Goal: Register for event/course

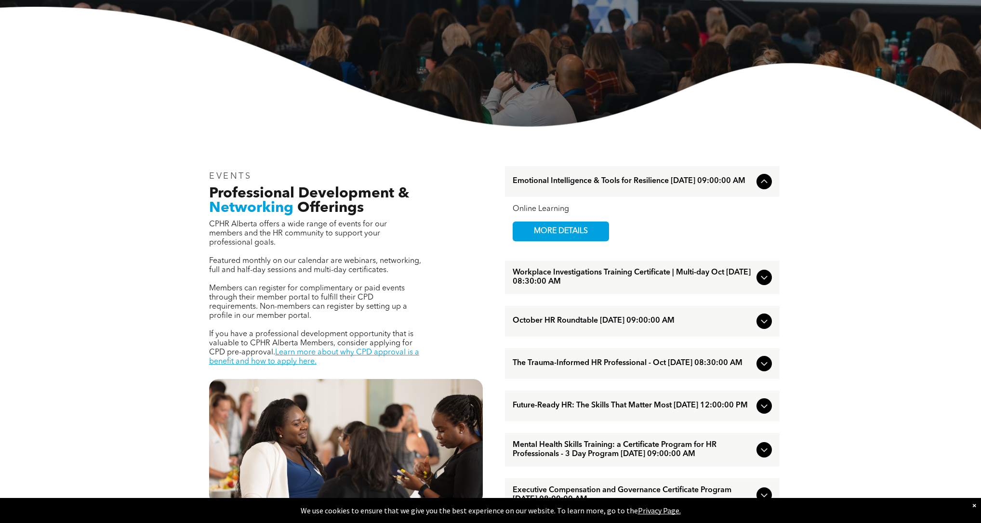
scroll to position [259, 0]
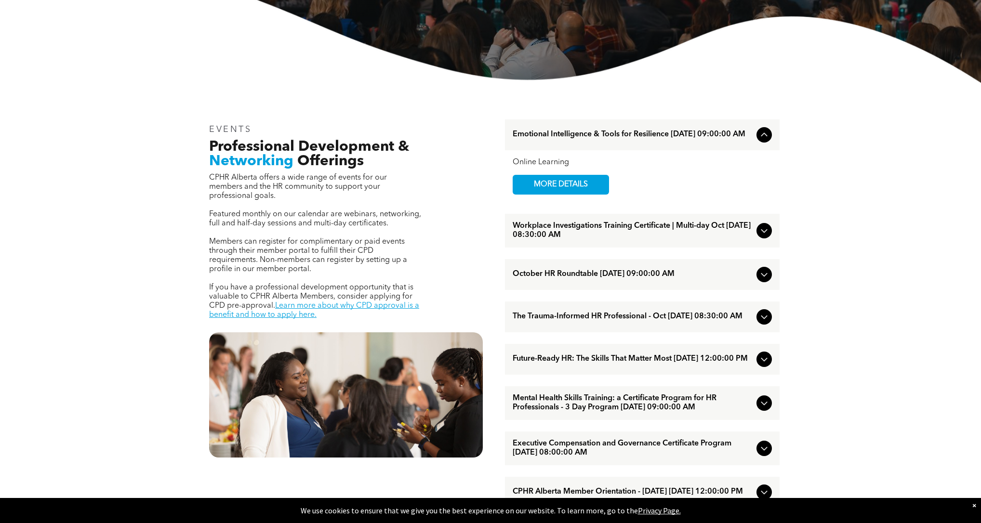
click at [752, 233] on span "Workplace Investigations Training Certificate | Multi-day Oct October/07/2025 0…" at bounding box center [633, 231] width 240 height 18
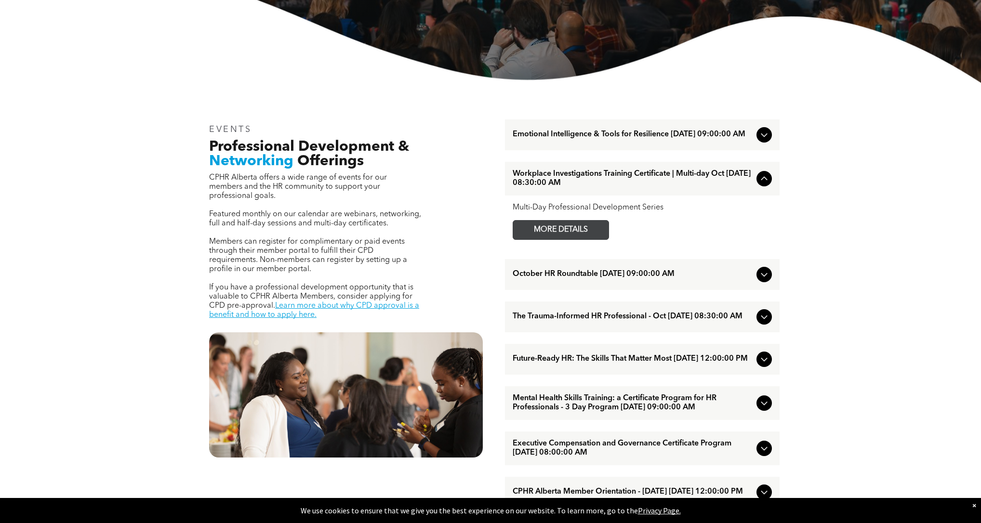
click at [580, 236] on span "MORE DETAILS" at bounding box center [561, 230] width 76 height 19
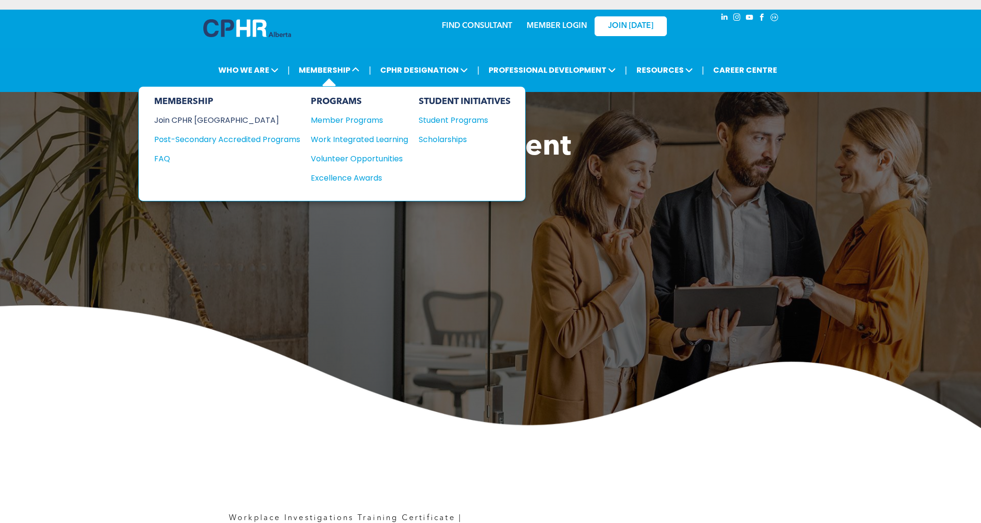
click at [208, 119] on div "Join CPHR [GEOGRAPHIC_DATA]" at bounding box center [220, 120] width 132 height 12
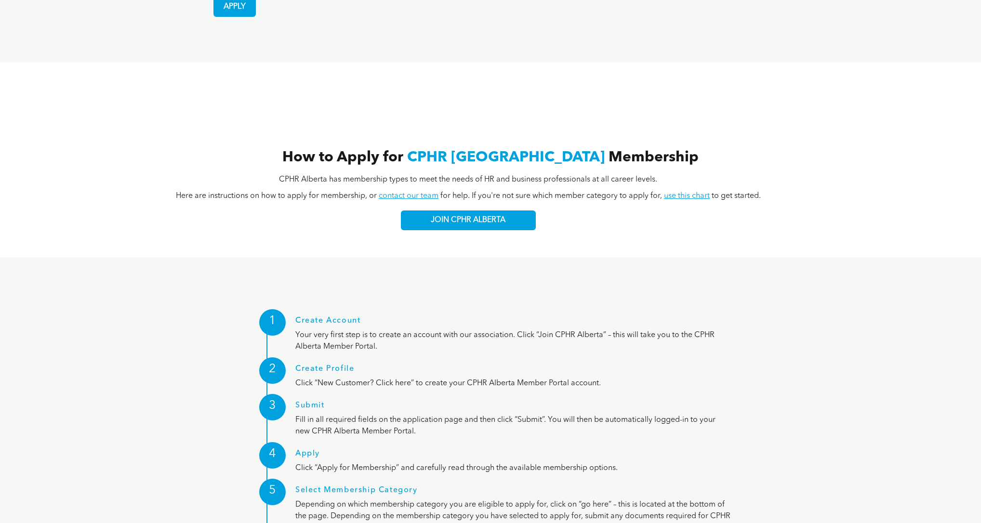
scroll to position [1064, 0]
click at [480, 215] on span "JOIN CPHR ALBERTA" at bounding box center [468, 219] width 75 height 9
